Goal: Navigation & Orientation: Go to known website

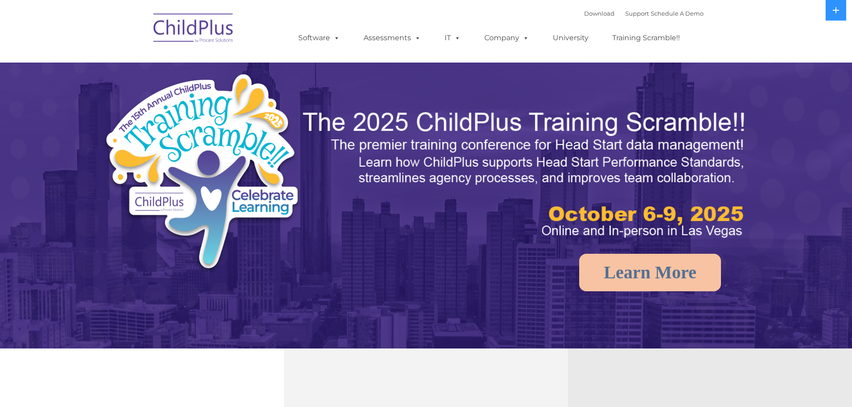
select select "MEDIUM"
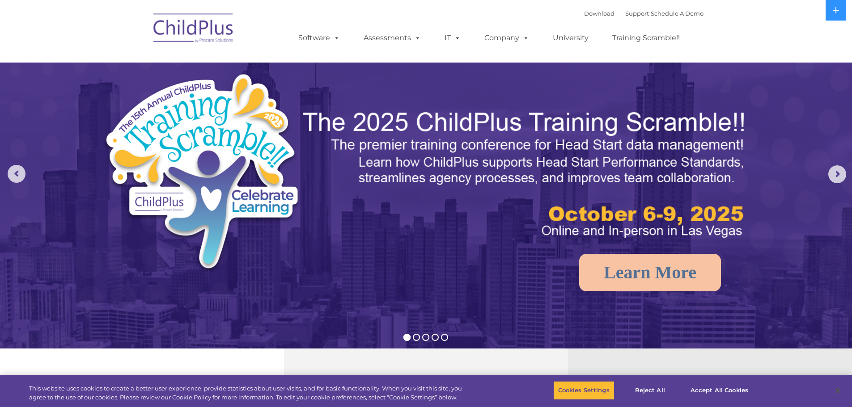
click at [199, 31] on img at bounding box center [193, 29] width 89 height 45
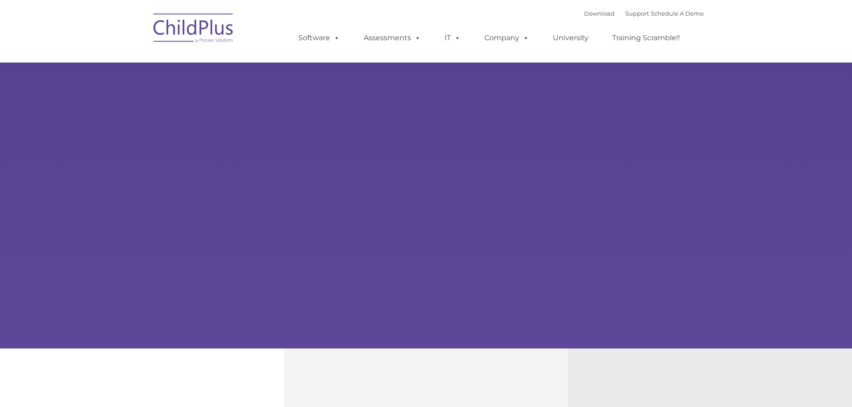
type input ""
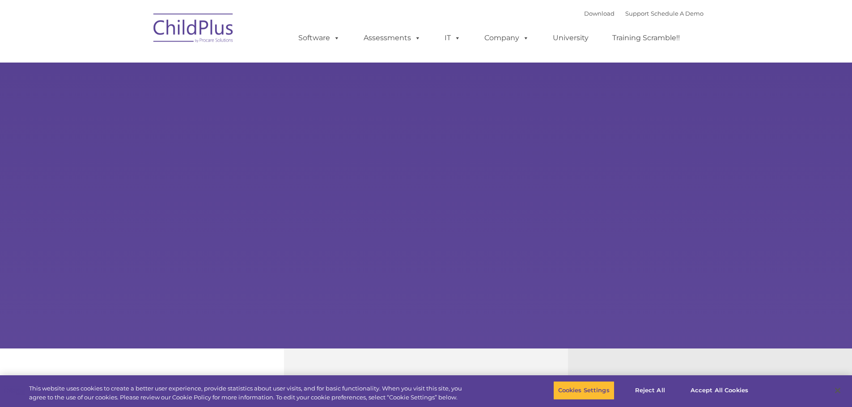
select select "MEDIUM"
